Goal: Task Accomplishment & Management: Manage account settings

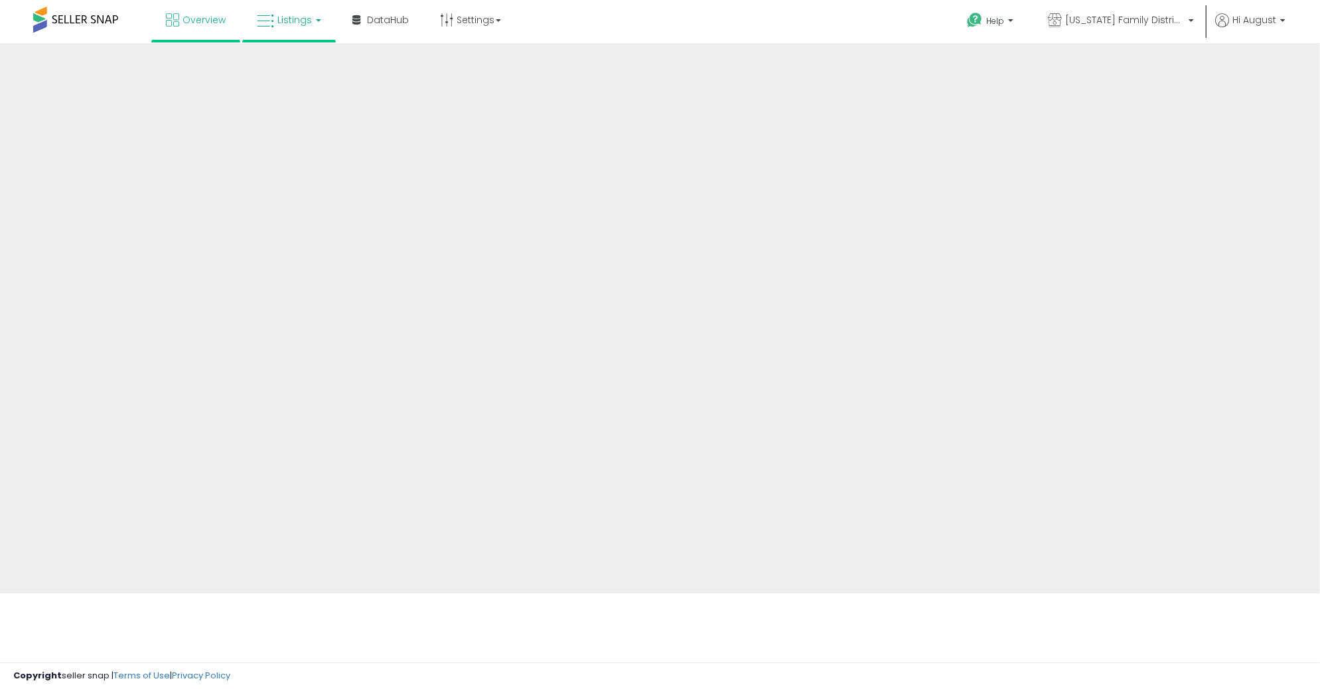
click at [293, 29] on link "Listings" at bounding box center [289, 20] width 84 height 40
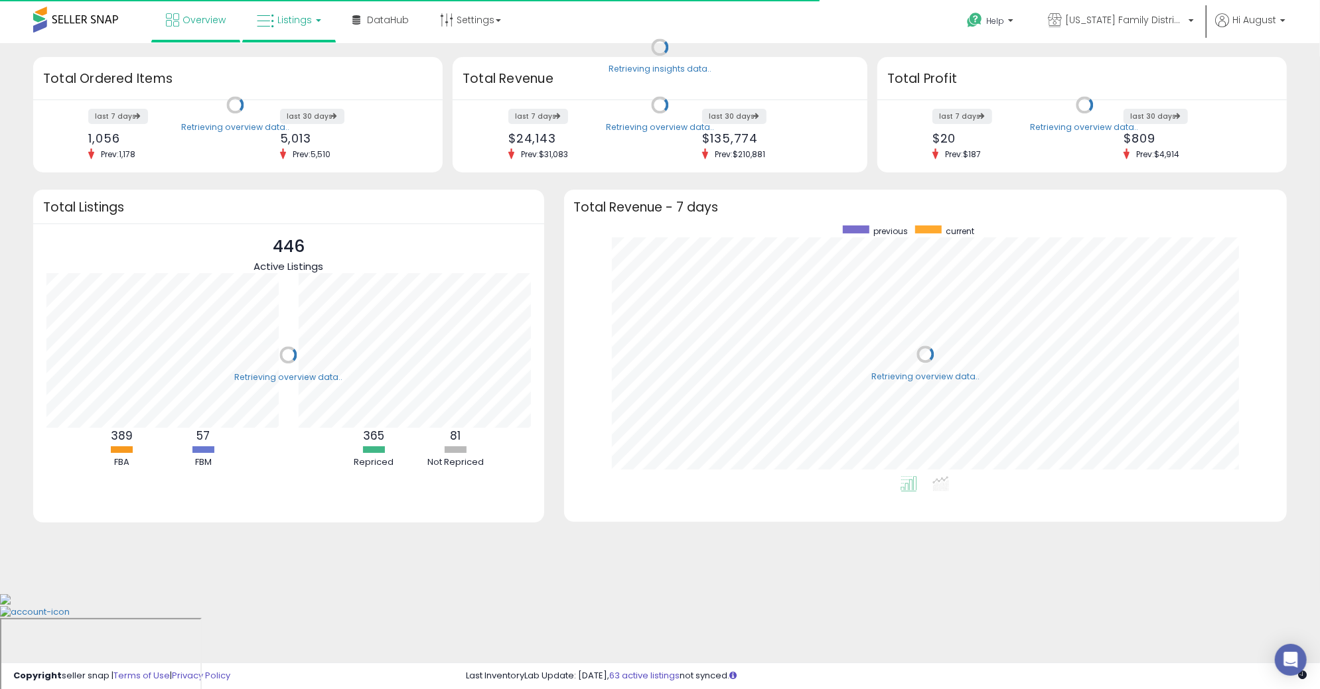
scroll to position [251, 697]
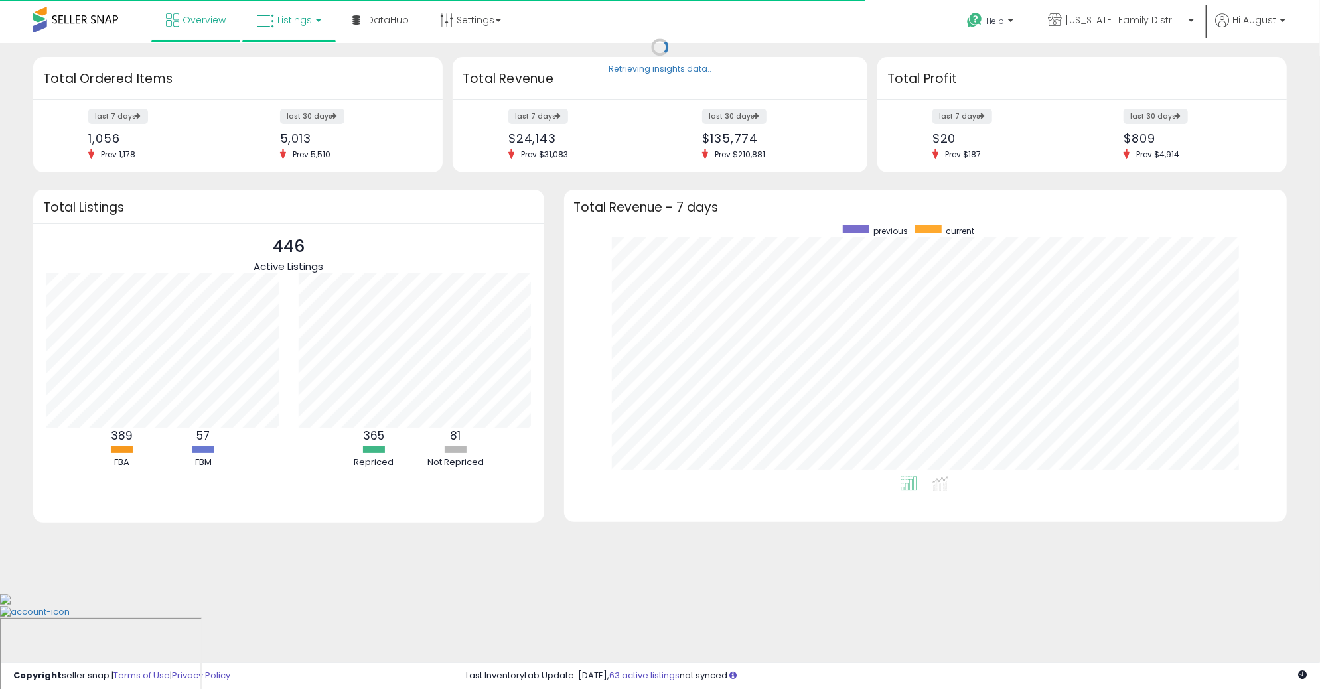
click at [291, 23] on span "Listings" at bounding box center [294, 19] width 34 height 13
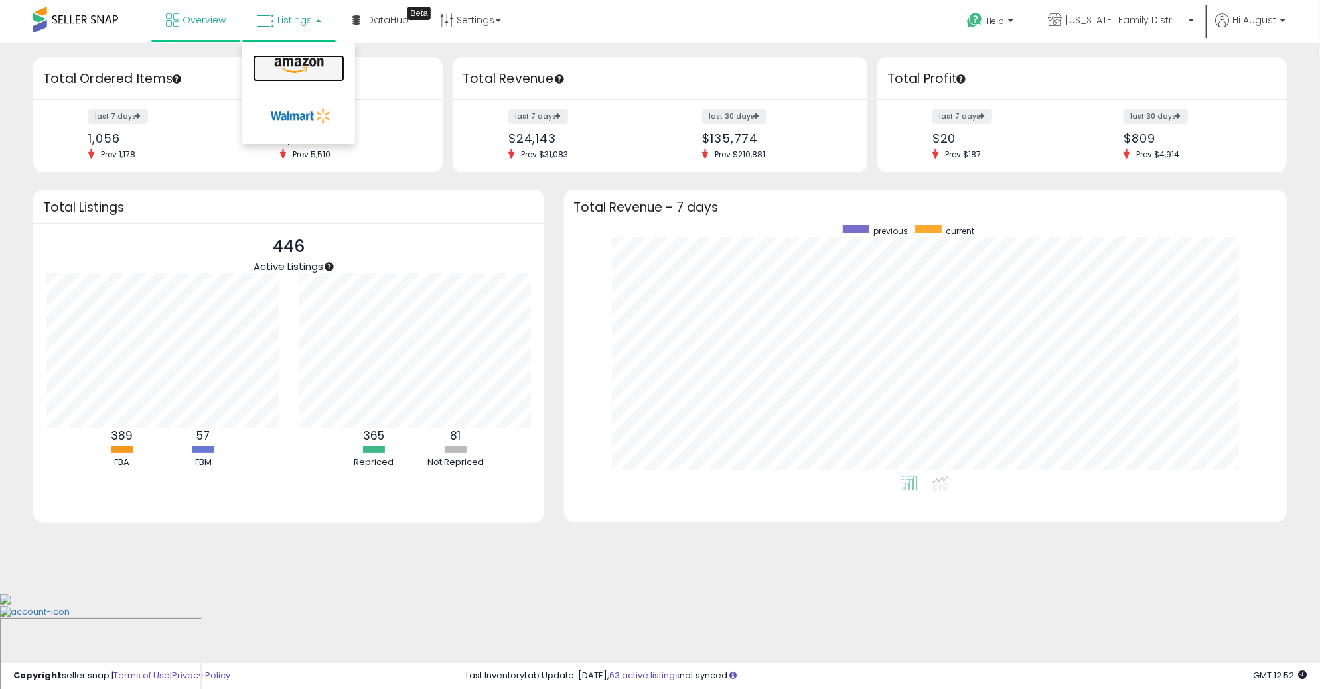
click at [284, 63] on icon at bounding box center [299, 65] width 58 height 17
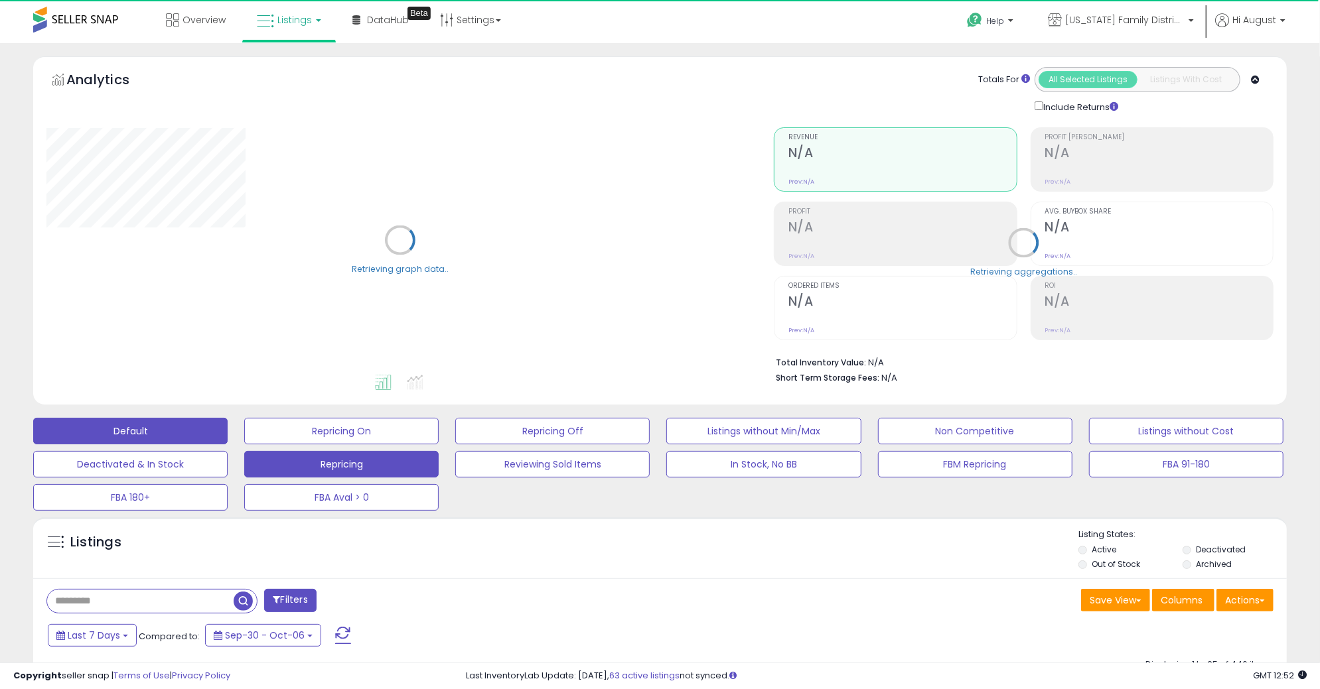
click at [358, 467] on button "Repricing" at bounding box center [341, 464] width 194 height 27
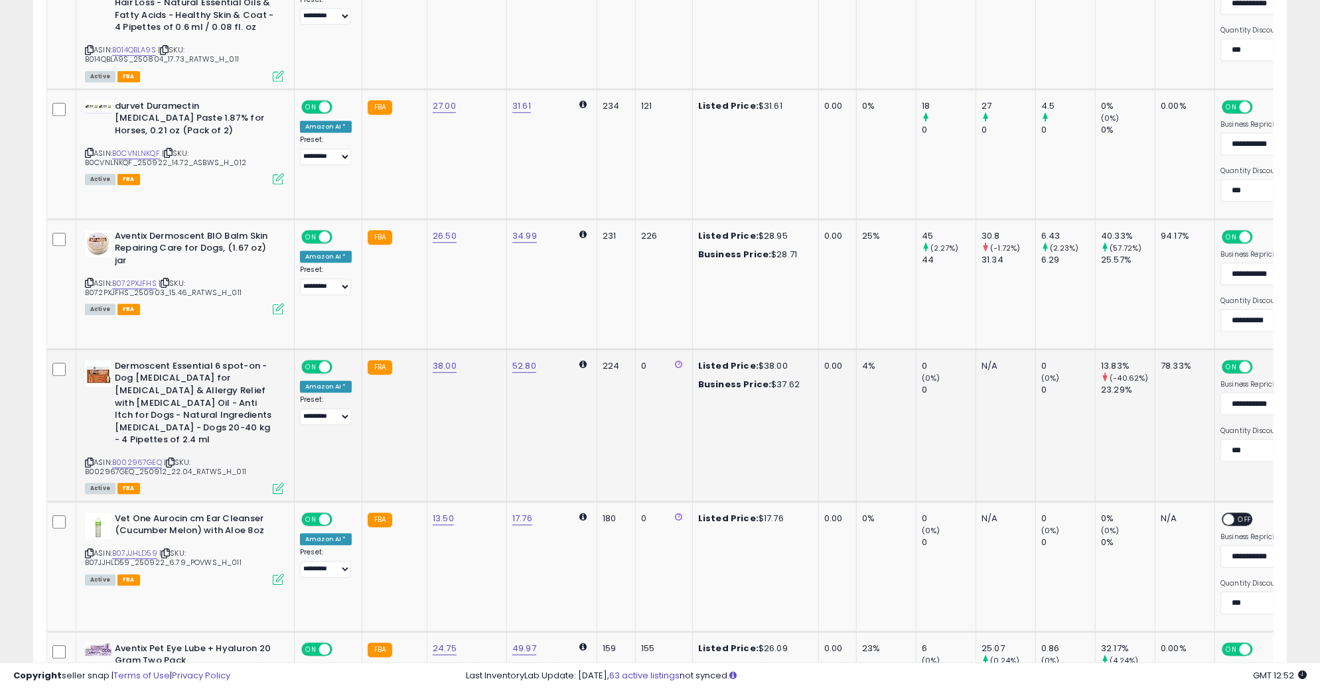
scroll to position [2786, 0]
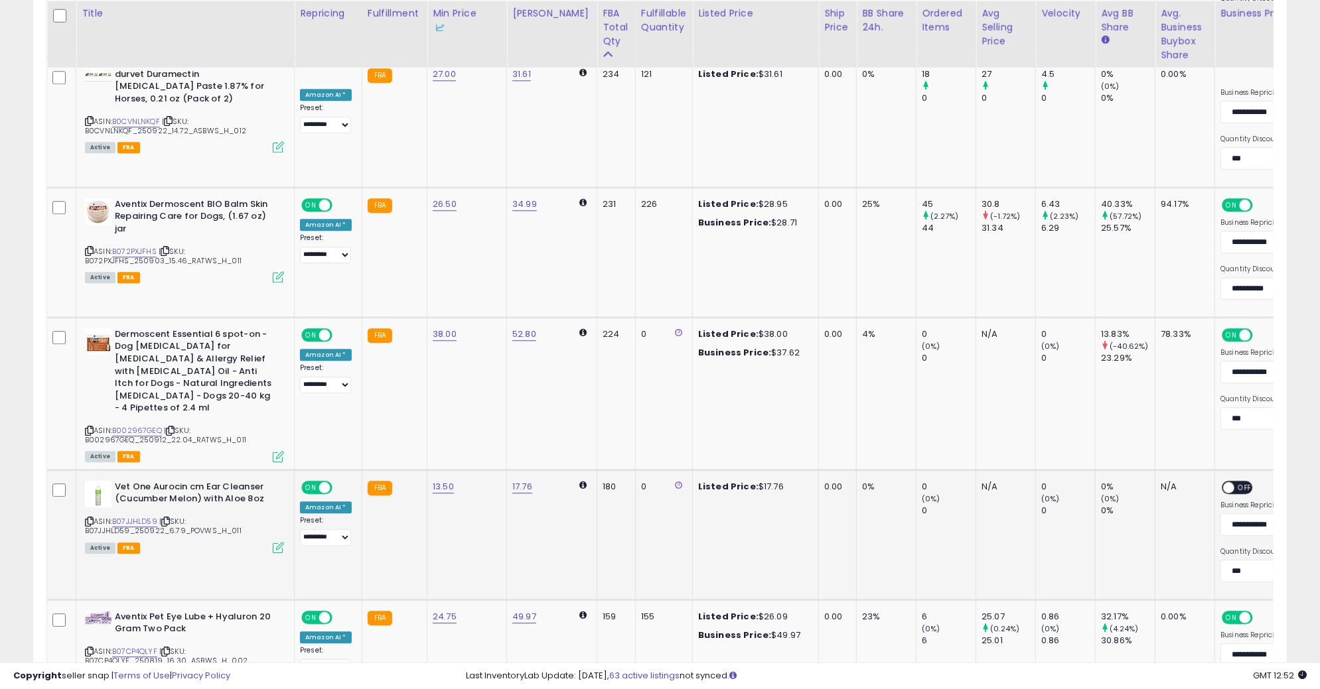
click at [1234, 482] on span "OFF" at bounding box center [1244, 487] width 21 height 11
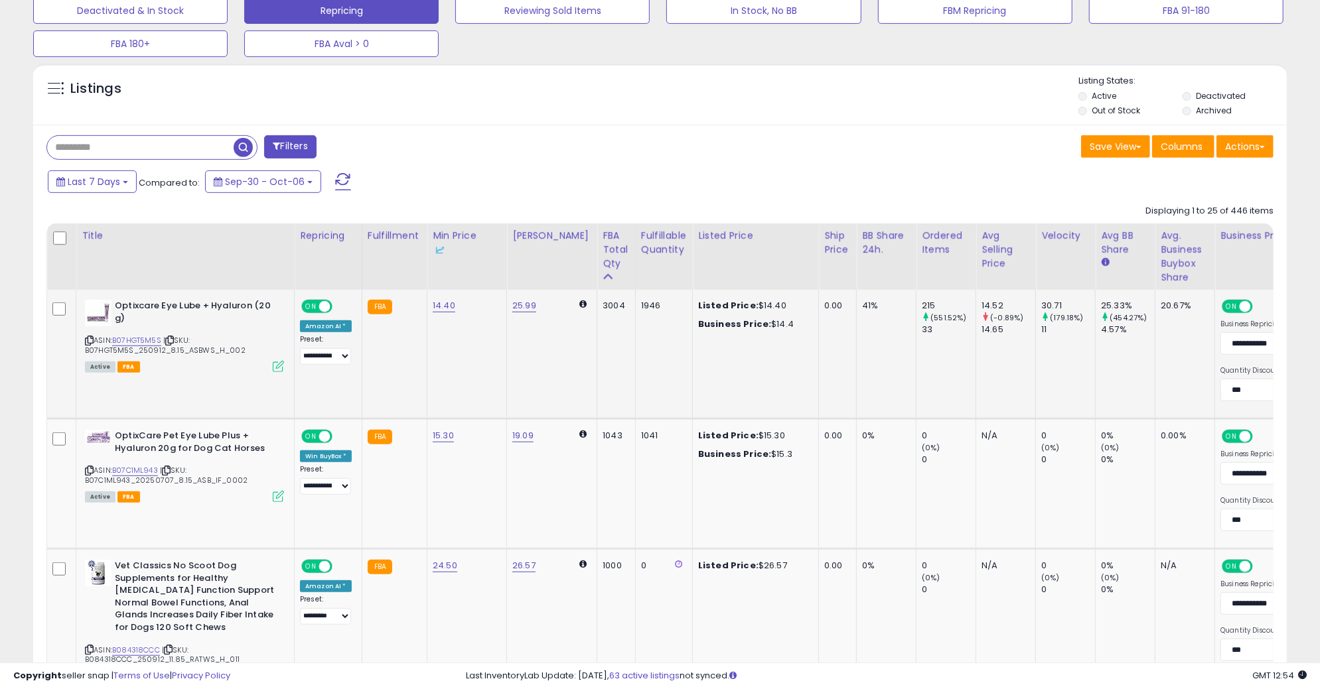
scroll to position [469, 0]
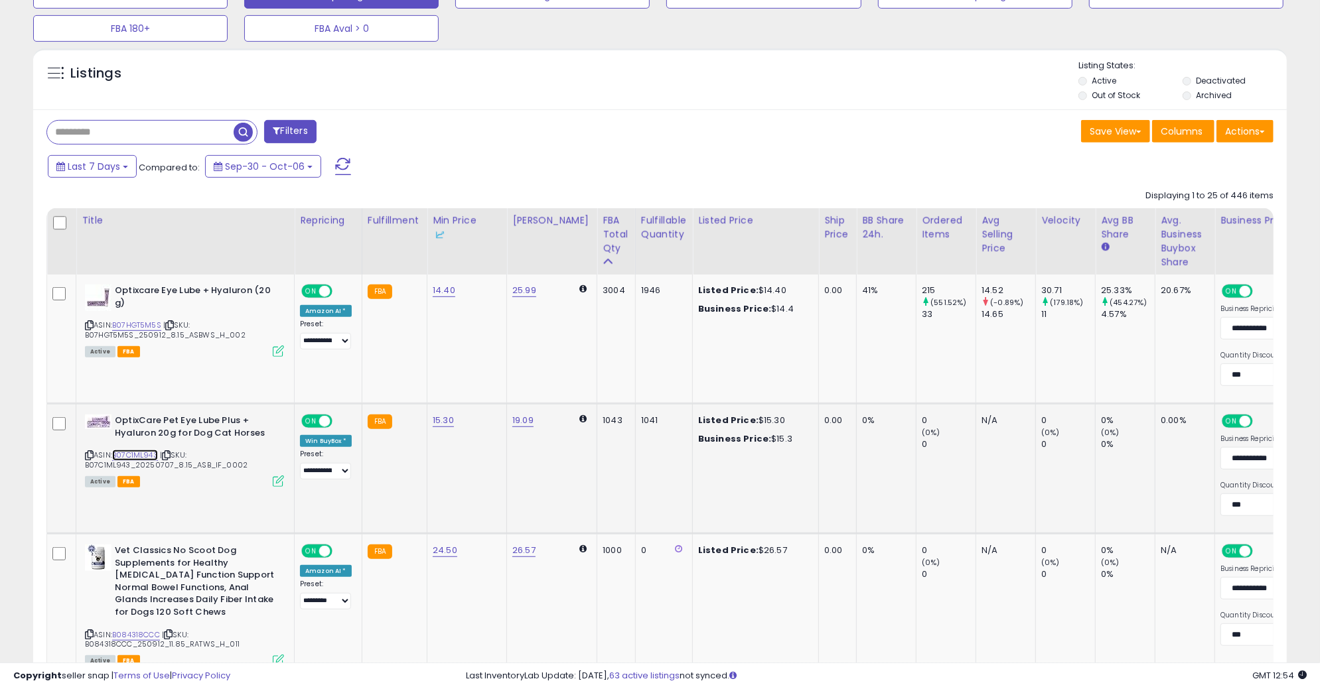
click at [130, 450] on link "B07C1ML943" at bounding box center [135, 455] width 46 height 11
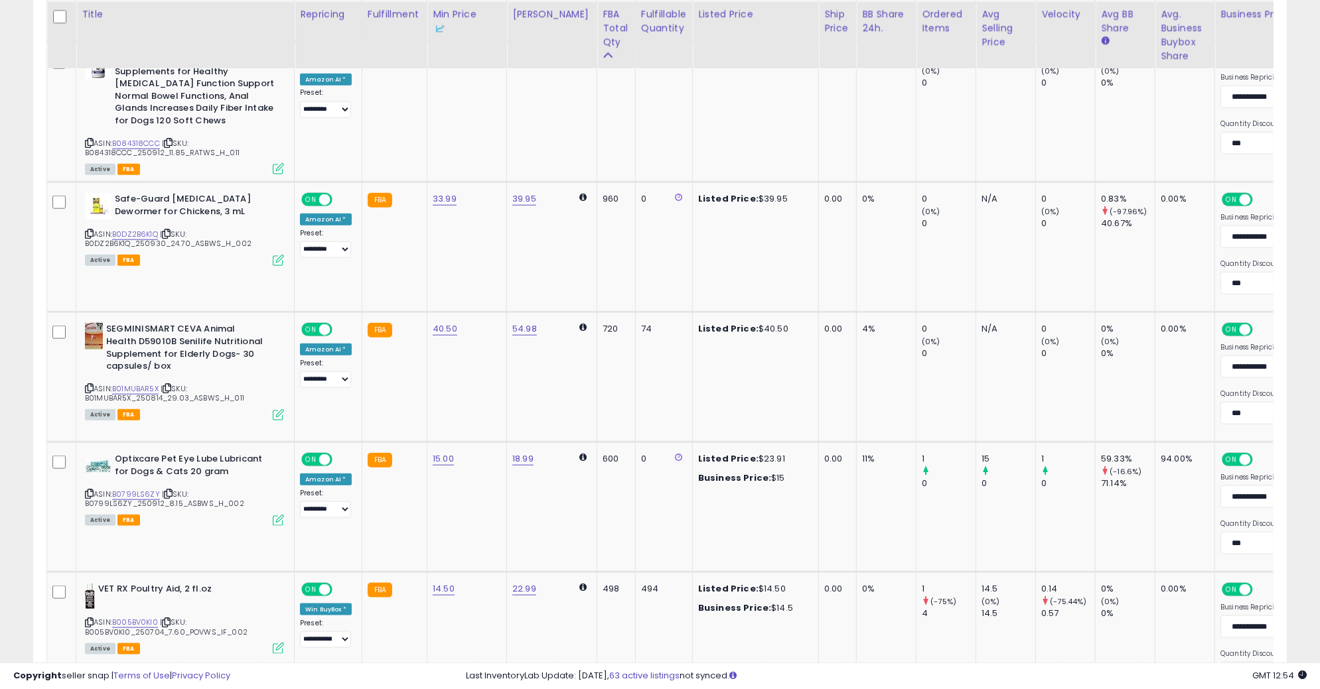
scroll to position [963, 0]
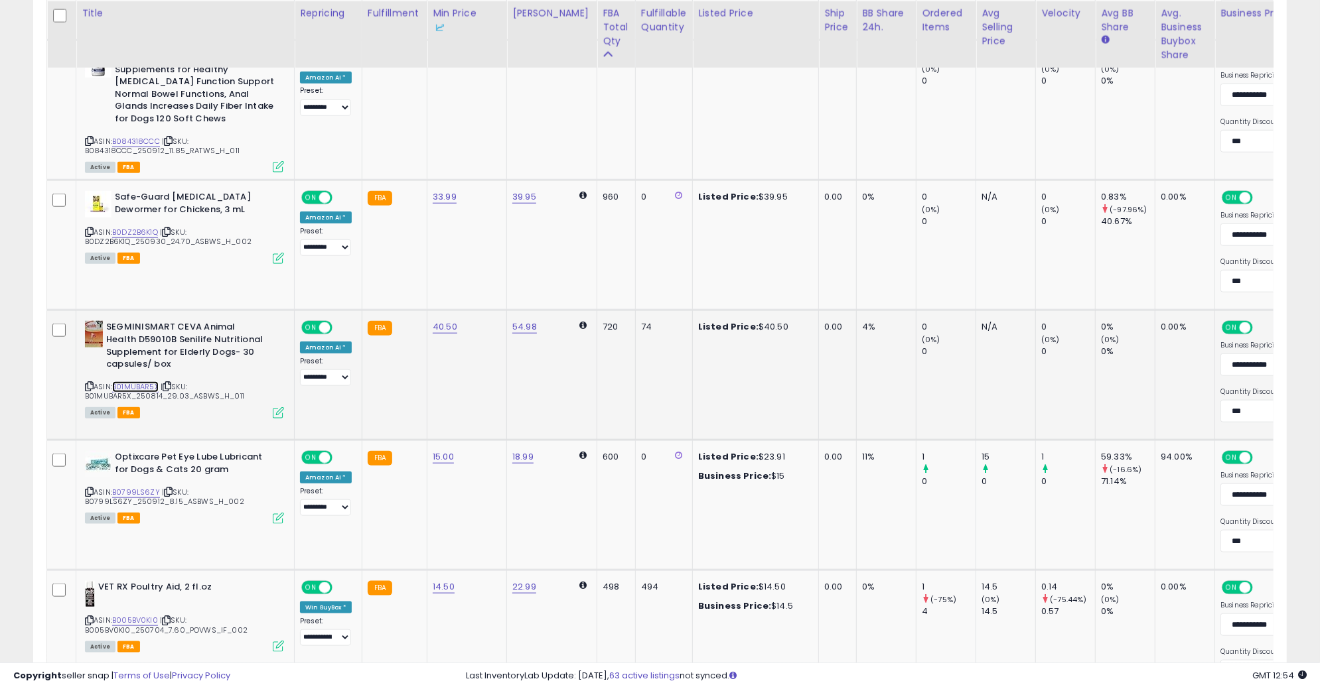
click at [141, 381] on link "B01MUBAR5X" at bounding box center [135, 386] width 46 height 11
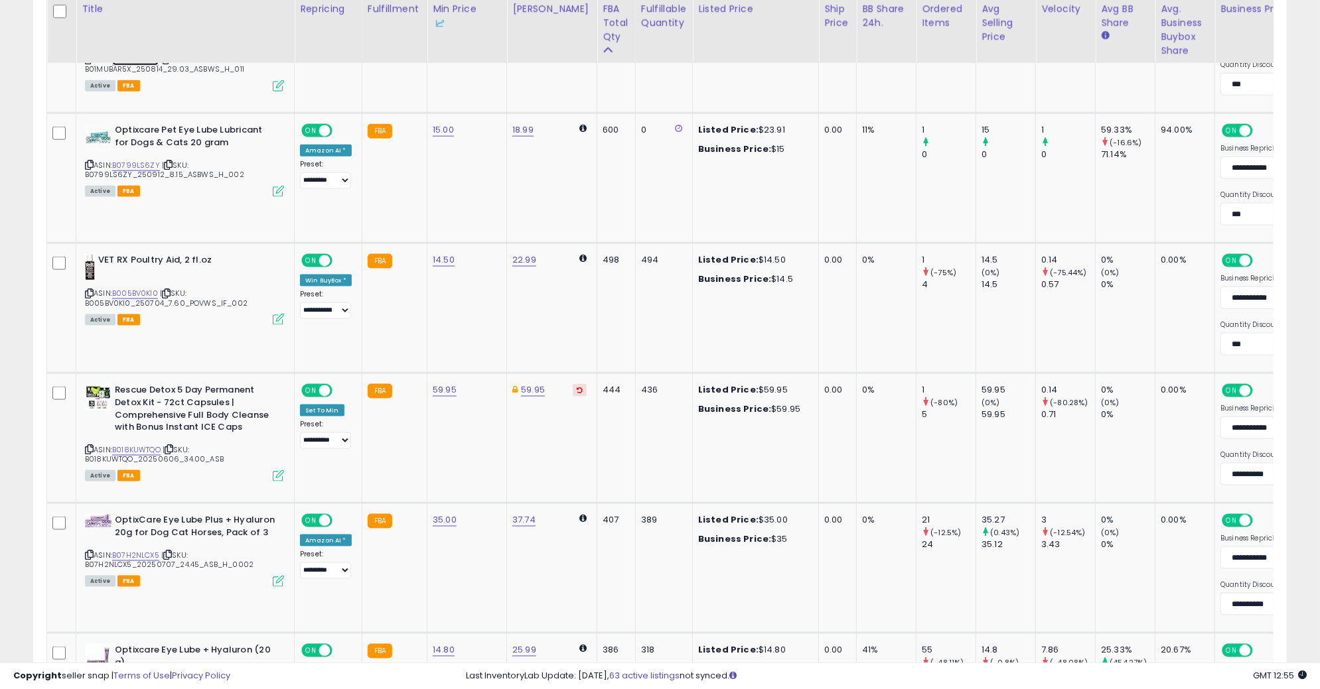
scroll to position [1291, 0]
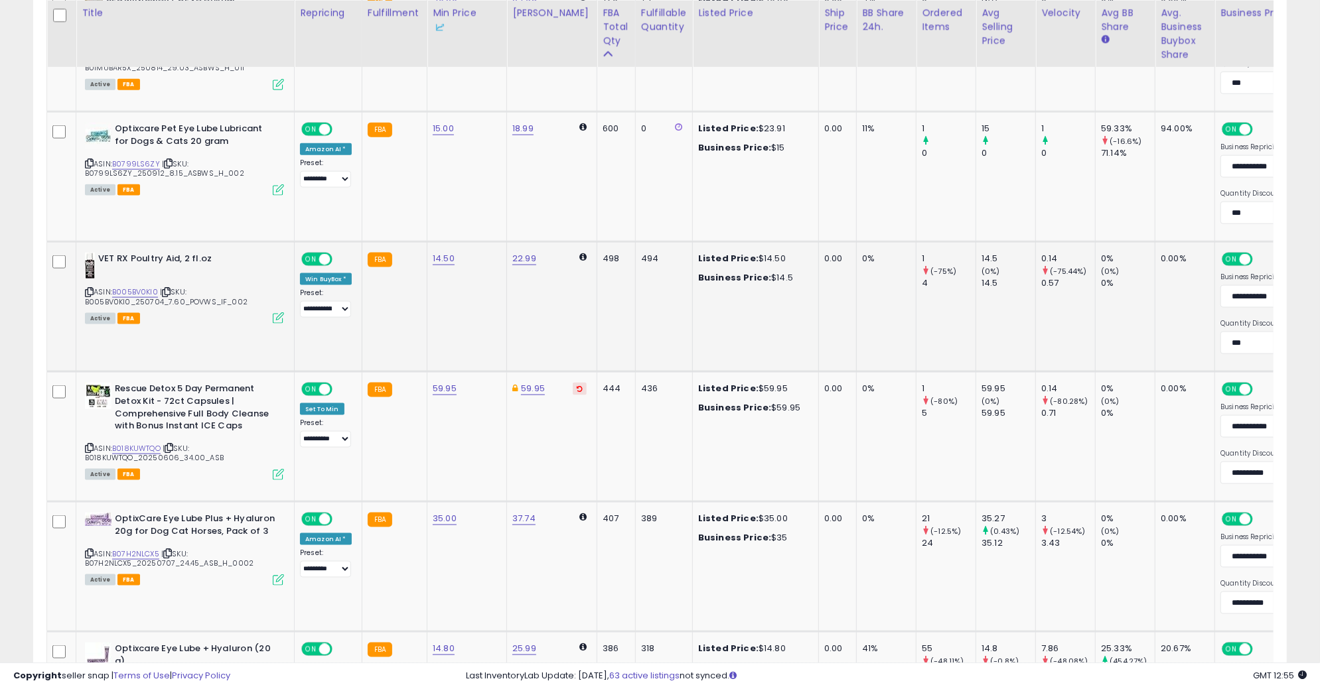
click at [138, 295] on span "| SKU: B005BV0KI0_250704_7.60_POVWS_IF_002" at bounding box center [166, 297] width 163 height 20
click at [138, 291] on link "B005BV0KI0" at bounding box center [135, 292] width 46 height 11
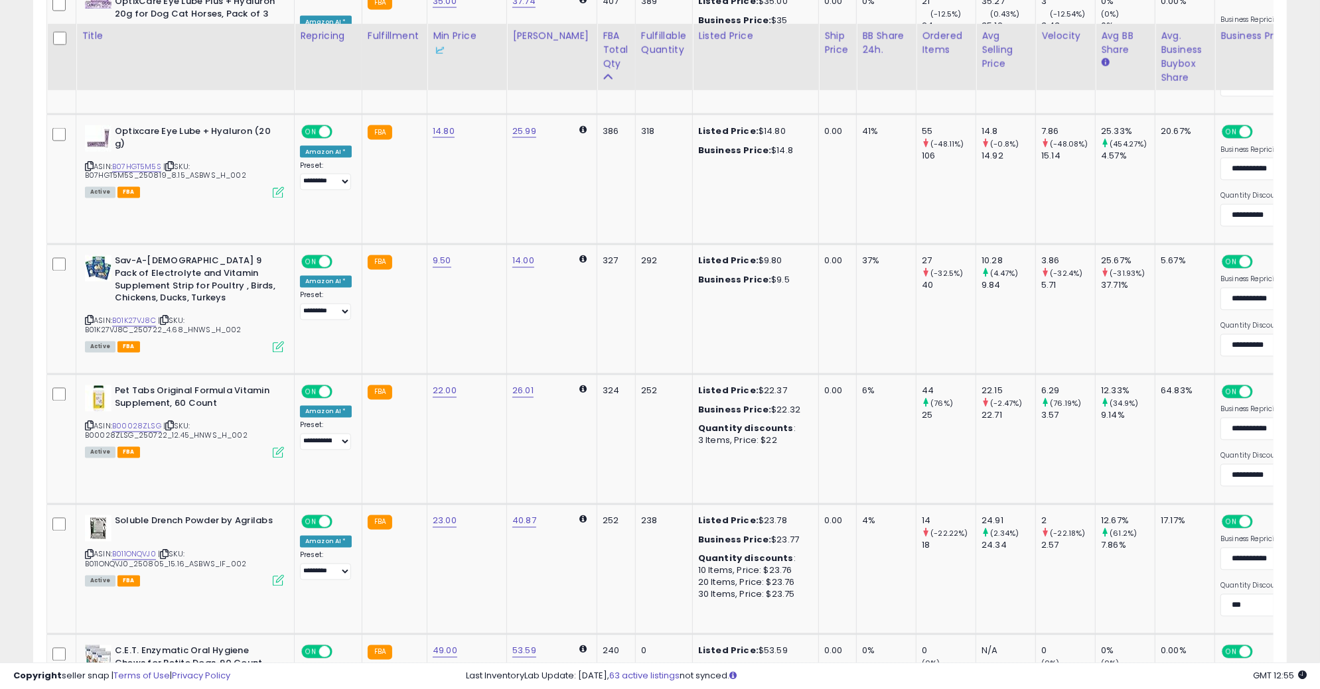
scroll to position [1833, 0]
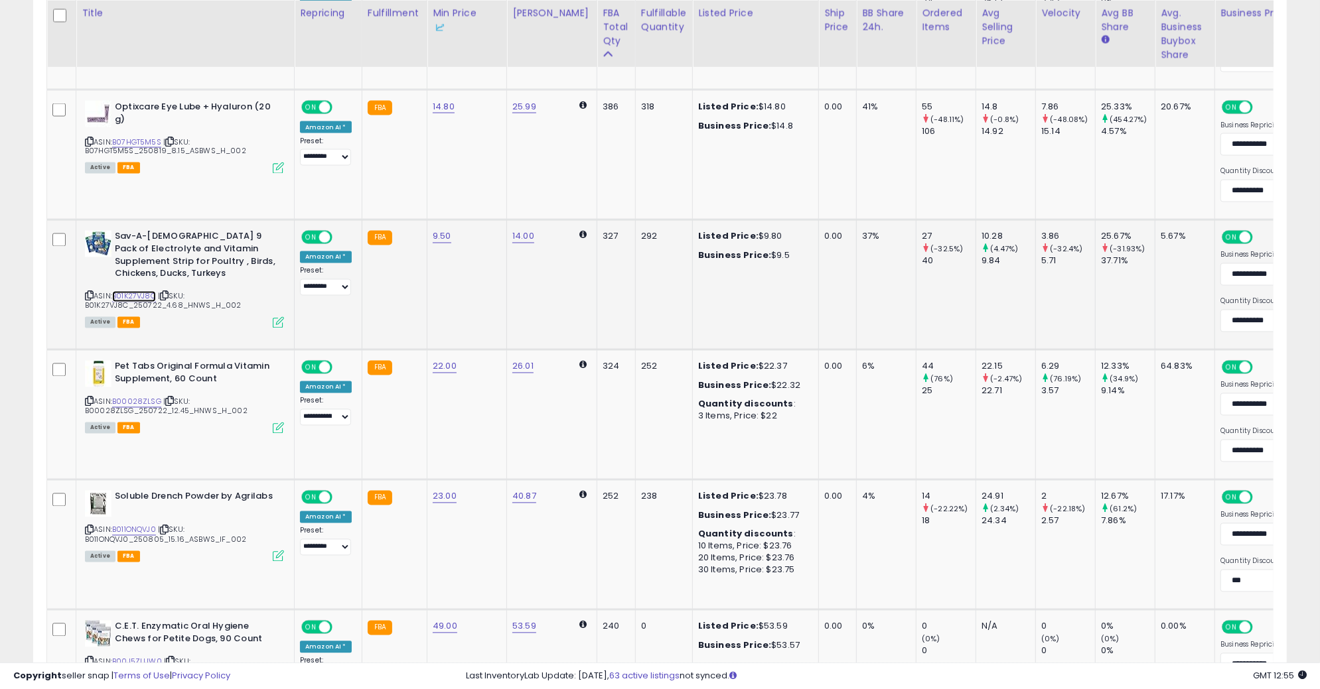
click at [127, 293] on link "B01K27VJ8C" at bounding box center [134, 296] width 44 height 11
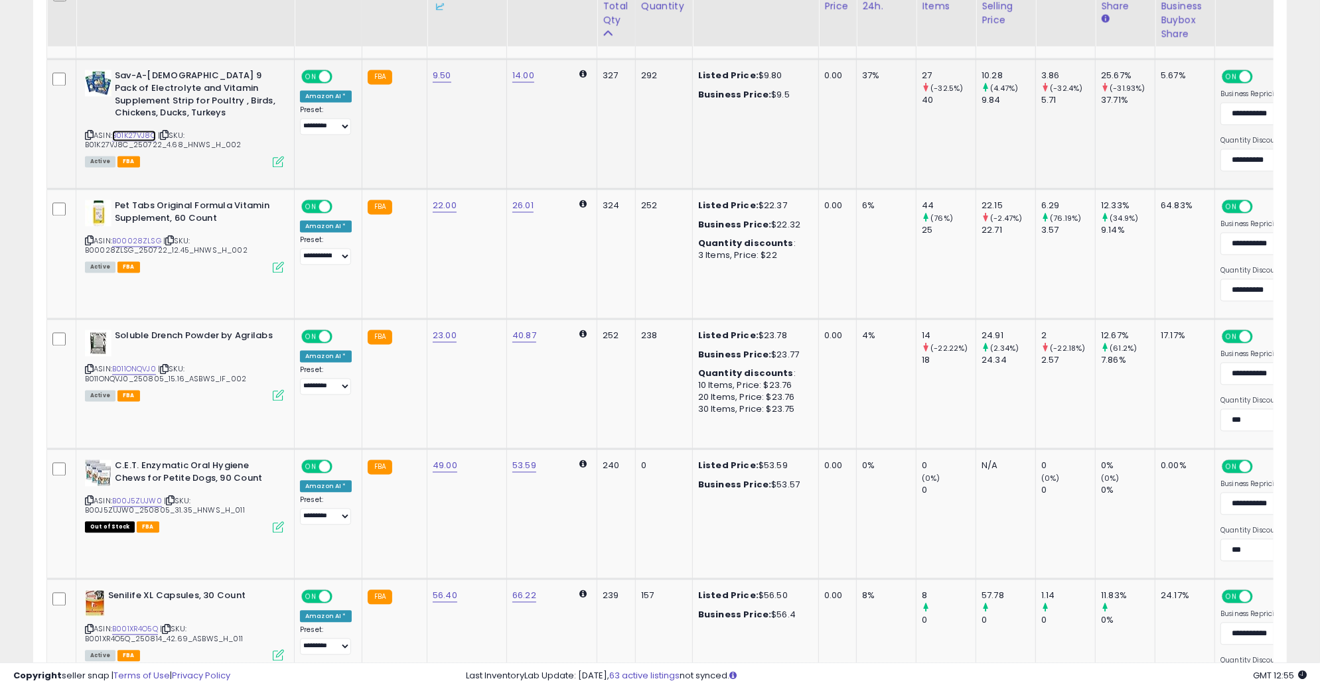
scroll to position [2058, 0]
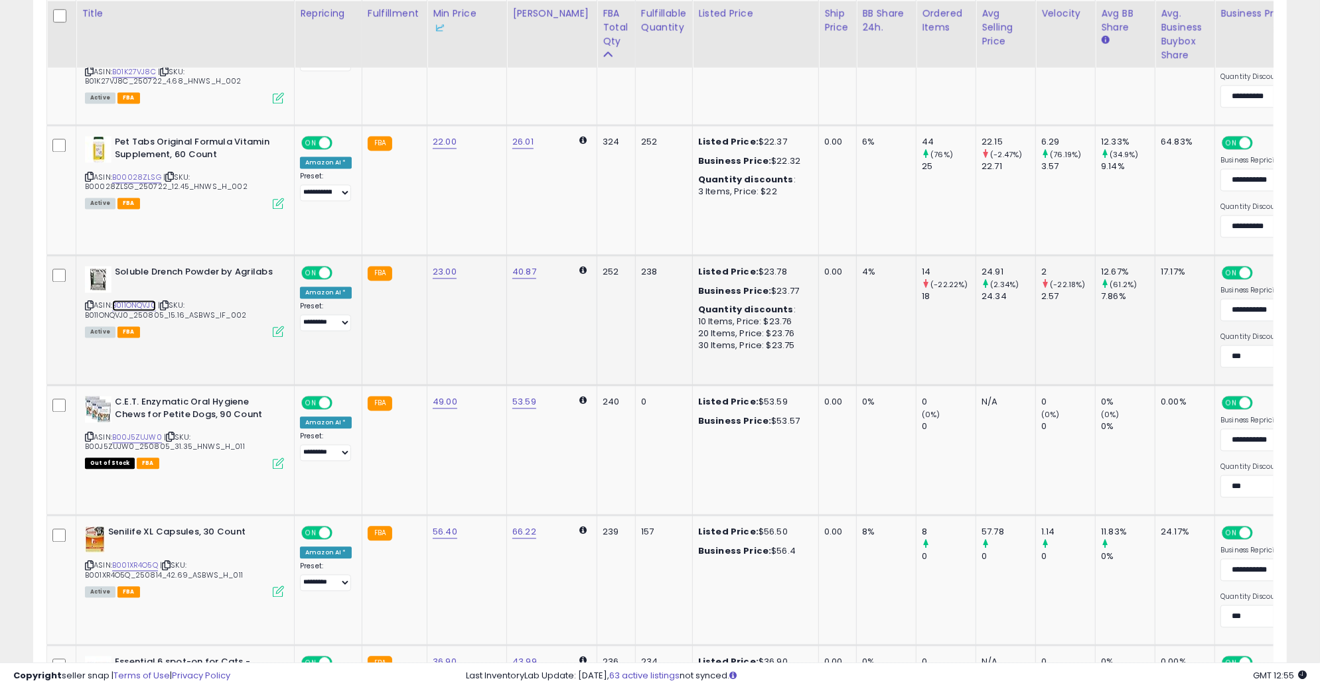
click at [137, 300] on link "B011ONQVJ0" at bounding box center [134, 305] width 44 height 11
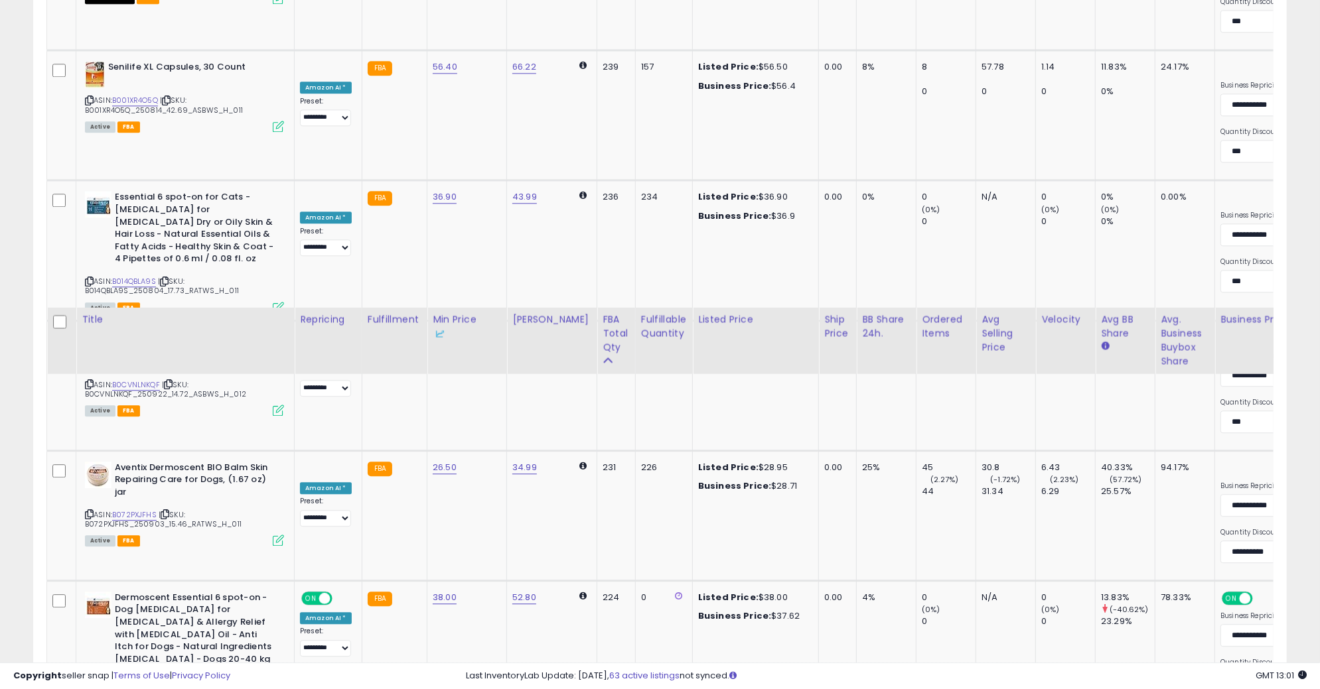
scroll to position [2234, 0]
